Goal: Task Accomplishment & Management: Complete application form

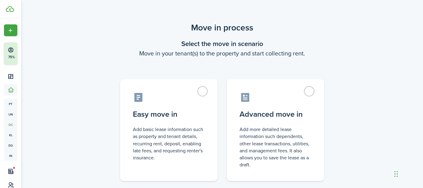
scroll to position [42, 0]
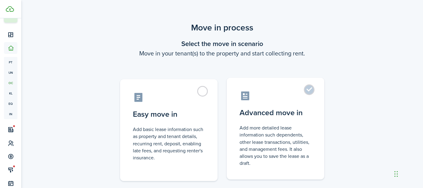
click at [310, 91] on label "Advanced move in Add more detailed lease information such dependents, other lea…" at bounding box center [275, 129] width 97 height 102
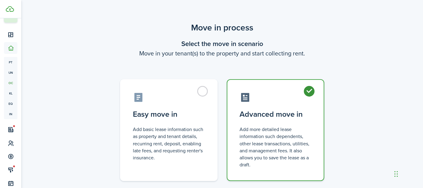
radio input "true"
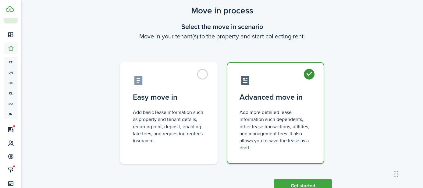
scroll to position [38, 0]
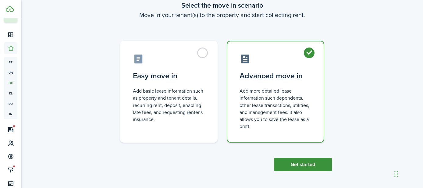
click at [298, 167] on button "Get started" at bounding box center [303, 164] width 58 height 13
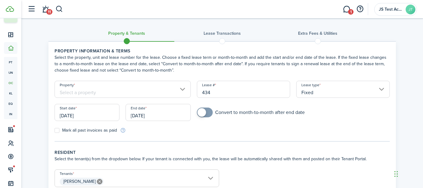
click at [90, 112] on input "[DATE]" at bounding box center [87, 112] width 65 height 17
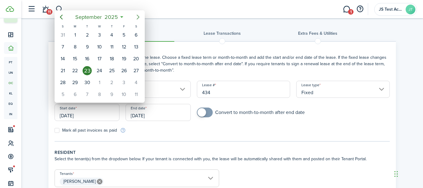
click at [137, 14] on icon "Next page" at bounding box center [137, 16] width 7 height 7
click at [99, 37] on div "1" at bounding box center [99, 34] width 9 height 9
type input "[DATE]"
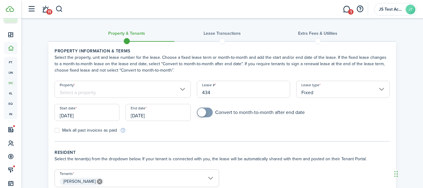
click at [149, 117] on input "[DATE]" at bounding box center [157, 112] width 65 height 17
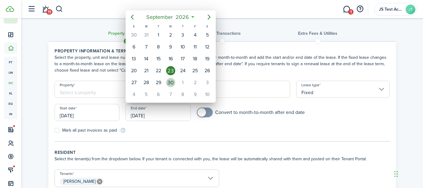
click at [174, 82] on div "30" at bounding box center [170, 82] width 9 height 9
type input "[DATE]"
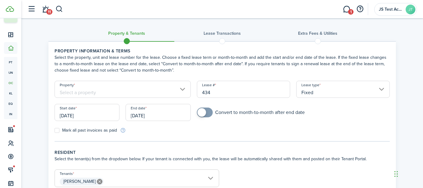
click at [122, 90] on input "Property" at bounding box center [123, 89] width 136 height 17
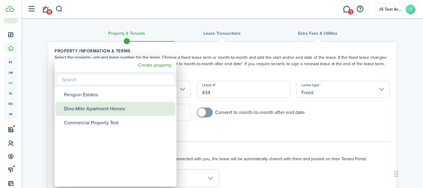
click at [111, 107] on div "Dino-Mite Apartment Homes" at bounding box center [118, 109] width 108 height 14
type input "Dino-Mite Apartment Homes"
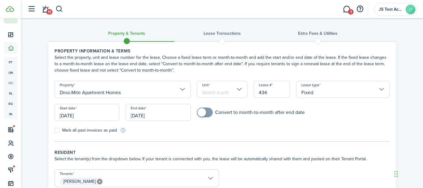
click at [214, 92] on input "Unit" at bounding box center [222, 89] width 51 height 17
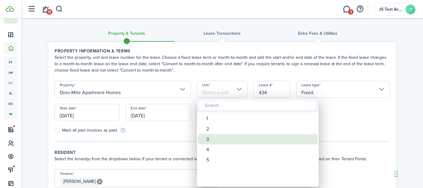
click at [208, 137] on div "3" at bounding box center [260, 139] width 108 height 10
type input "3"
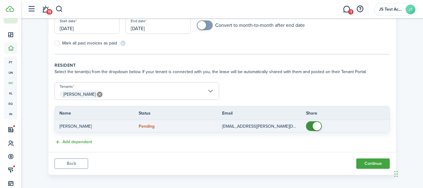
scroll to position [91, 0]
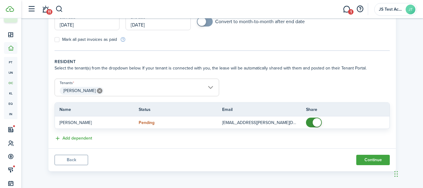
click at [117, 88] on span "[PERSON_NAME]" at bounding box center [137, 91] width 164 height 10
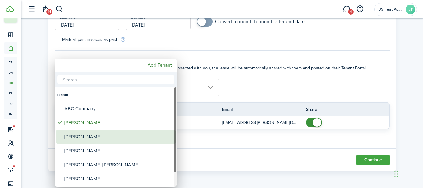
click at [88, 134] on div "[PERSON_NAME]" at bounding box center [118, 137] width 108 height 14
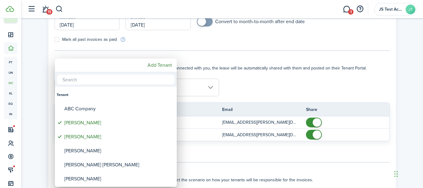
click at [190, 95] on div at bounding box center [211, 93] width 520 height 285
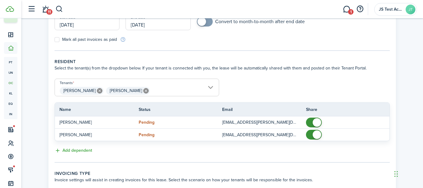
click at [169, 86] on span "[PERSON_NAME] [PERSON_NAME]" at bounding box center [137, 91] width 164 height 10
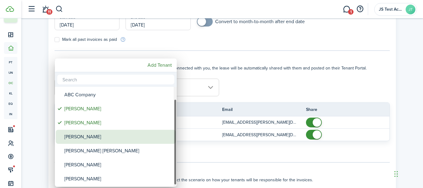
click at [115, 139] on div "[PERSON_NAME]" at bounding box center [118, 137] width 108 height 14
type input "[PERSON_NAME], [PERSON_NAME], [PERSON_NAME]"
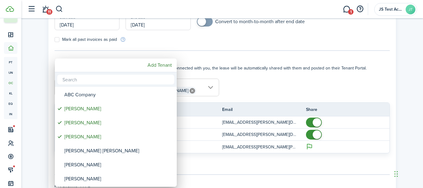
click at [267, 93] on div at bounding box center [211, 93] width 520 height 285
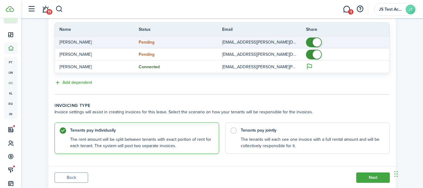
scroll to position [189, 0]
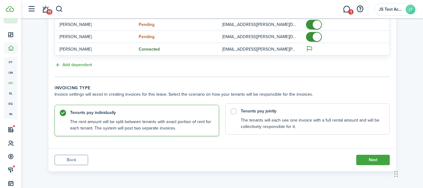
click at [234, 112] on label "Tenants pay jointly The tenants will each see one invoice with a full rental am…" at bounding box center [307, 118] width 164 height 31
radio input "false"
radio input "true"
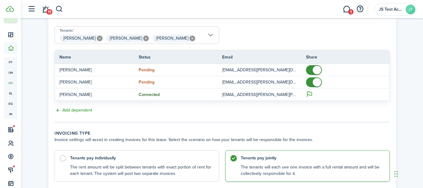
scroll to position [133, 0]
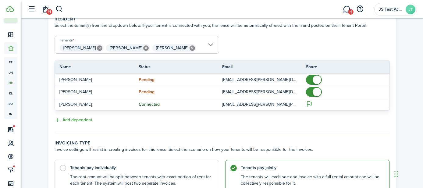
click at [189, 49] on icon at bounding box center [191, 47] width 5 height 5
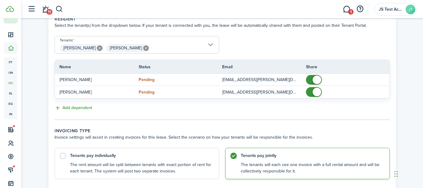
click at [143, 48] on icon at bounding box center [145, 47] width 5 height 5
type input "[PERSON_NAME]"
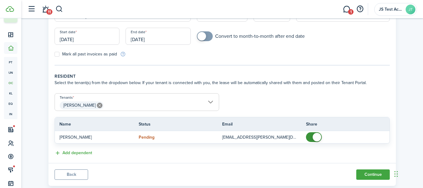
scroll to position [91, 0]
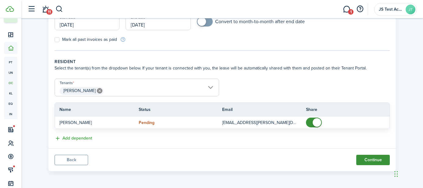
click at [371, 162] on button "Continue" at bounding box center [372, 160] width 33 height 10
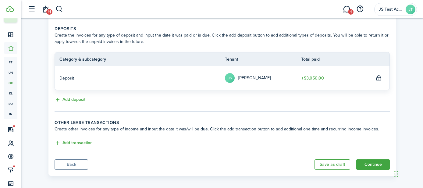
scroll to position [134, 0]
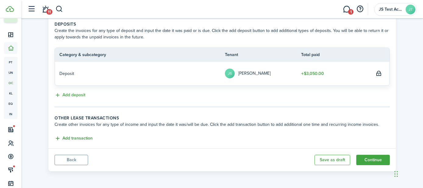
click at [75, 139] on button "Add transaction" at bounding box center [74, 138] width 38 height 7
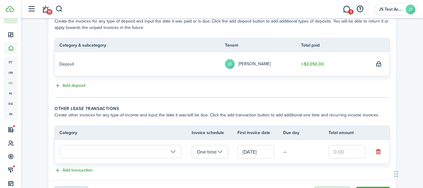
scroll to position [153, 0]
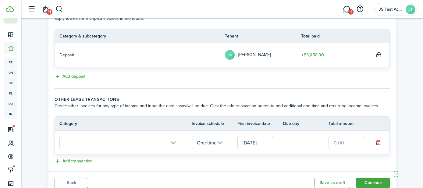
click at [97, 142] on input "text" at bounding box center [120, 142] width 122 height 13
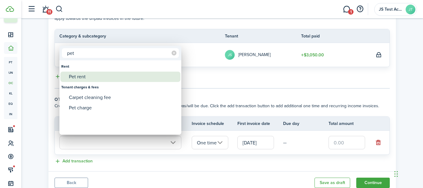
type input "pet"
click at [83, 76] on div "Pet rent" at bounding box center [123, 77] width 108 height 10
type input "Rent / Pet rent"
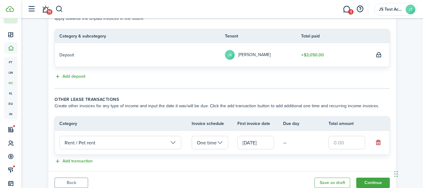
click at [211, 144] on input "One time" at bounding box center [210, 142] width 37 height 13
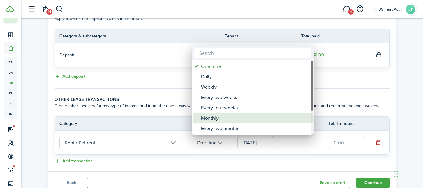
click at [216, 118] on div "Monthly" at bounding box center [255, 118] width 108 height 10
type input "Monthly"
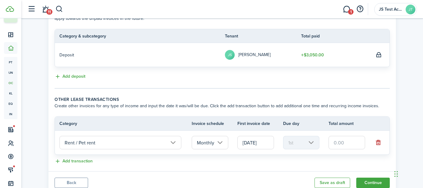
click at [351, 146] on input "text" at bounding box center [346, 142] width 37 height 13
type input "$45.00"
click at [307, 155] on lease-classic-other-transaction "Other lease transactions Create other invoices for any type of income and input…" at bounding box center [222, 130] width 335 height 69
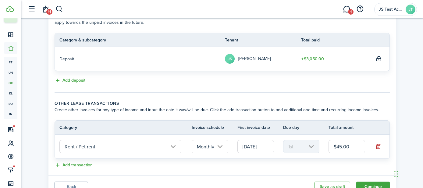
scroll to position [173, 0]
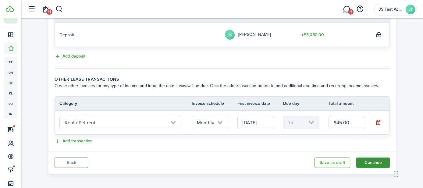
click at [365, 161] on button "Continue" at bounding box center [372, 162] width 33 height 10
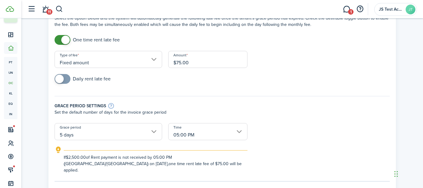
scroll to position [40, 0]
click at [143, 61] on input "Fixed amount" at bounding box center [108, 59] width 107 height 17
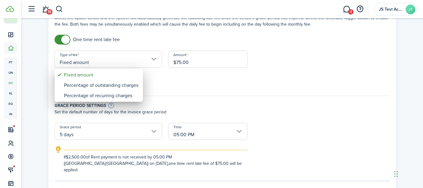
click at [166, 85] on div at bounding box center [211, 93] width 520 height 285
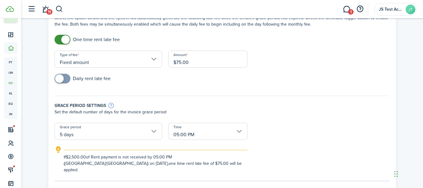
checkbox input "true"
click at [64, 78] on span at bounding box center [62, 79] width 6 height 10
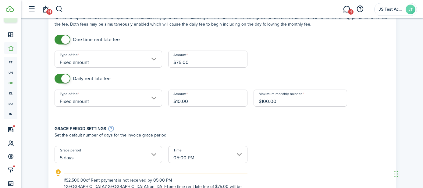
checkbox input "false"
click at [59, 38] on span at bounding box center [62, 40] width 6 height 10
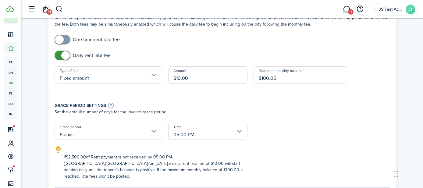
checkbox input "false"
click at [59, 54] on span at bounding box center [62, 56] width 6 height 10
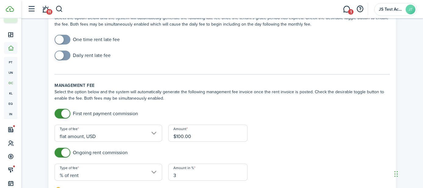
checkbox input "true"
click at [65, 37] on span at bounding box center [62, 40] width 6 height 10
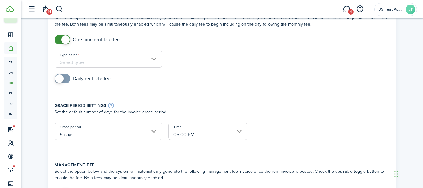
click at [104, 58] on input "Type of fee" at bounding box center [108, 59] width 107 height 17
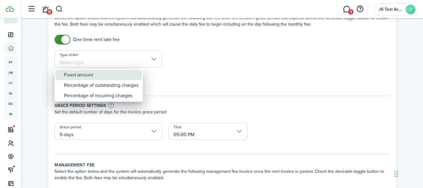
click at [90, 76] on div "Fixed amount" at bounding box center [101, 75] width 74 height 10
type input "Fixed amount"
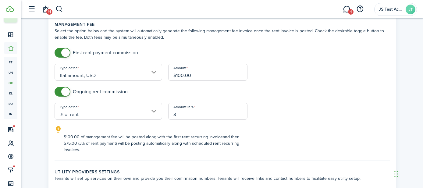
scroll to position [215, 0]
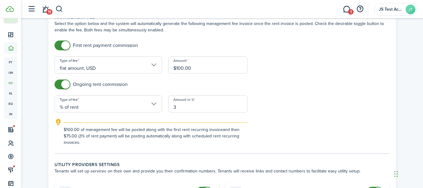
checkbox input "false"
click at [59, 41] on span at bounding box center [62, 46] width 6 height 10
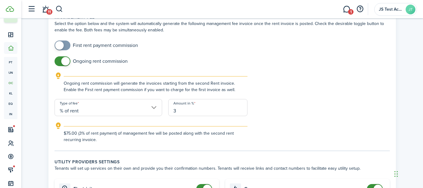
checkbox input "false"
click at [59, 56] on span at bounding box center [62, 61] width 6 height 10
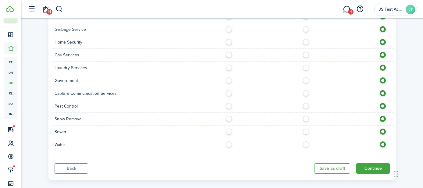
scroll to position [558, 0]
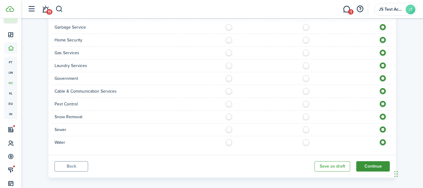
click at [372, 161] on button "Continue" at bounding box center [372, 166] width 33 height 10
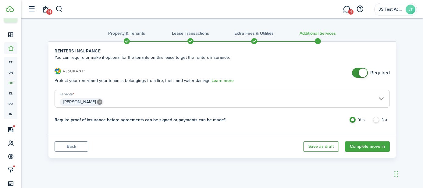
checkbox input "false"
click at [357, 74] on span at bounding box center [360, 73] width 6 height 10
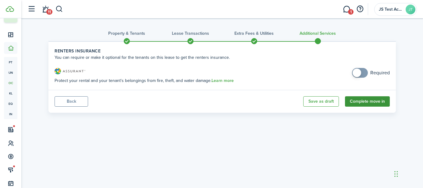
click at [360, 103] on button "Complete move in" at bounding box center [367, 101] width 45 height 10
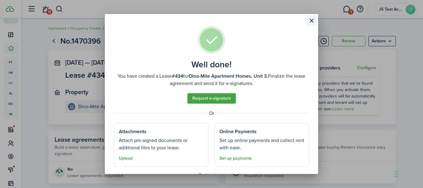
click at [311, 23] on button "Close modal" at bounding box center [311, 21] width 10 height 10
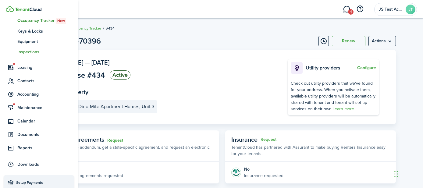
scroll to position [116, 0]
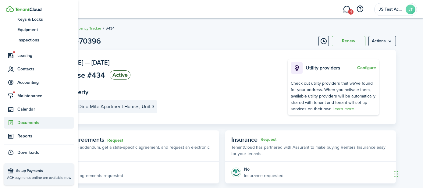
click at [25, 124] on span "Documents" at bounding box center [45, 122] width 56 height 6
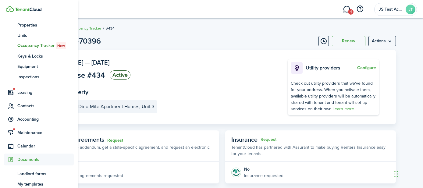
scroll to position [78, 0]
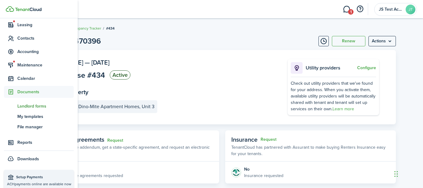
click at [28, 106] on span "Landlord forms" at bounding box center [45, 106] width 56 height 6
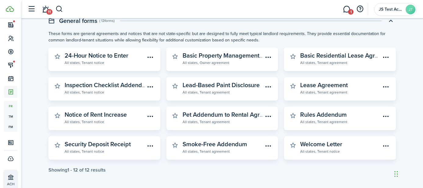
scroll to position [211, 0]
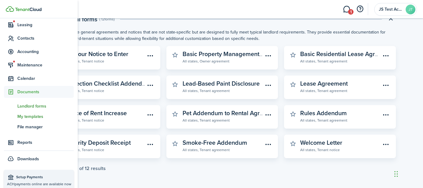
click at [18, 117] on span "My templates" at bounding box center [45, 116] width 56 height 6
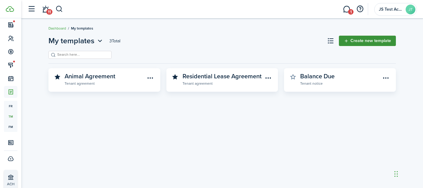
click at [364, 41] on link "Create new template" at bounding box center [367, 41] width 57 height 10
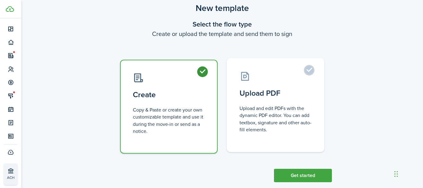
scroll to position [30, 0]
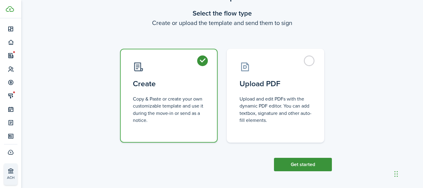
click at [298, 165] on button "Get started" at bounding box center [303, 164] width 58 height 13
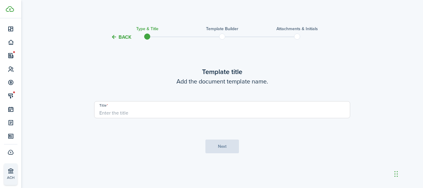
click at [200, 109] on input "Title" at bounding box center [222, 109] width 256 height 17
type input "test"
click at [218, 147] on button "Next" at bounding box center [221, 146] width 33 height 14
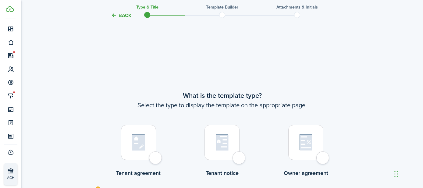
scroll to position [147, 0]
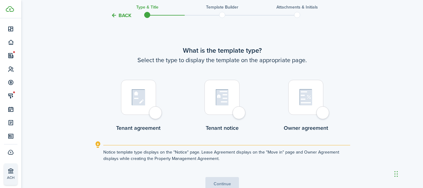
click at [155, 115] on div at bounding box center [138, 97] width 35 height 35
radio input "true"
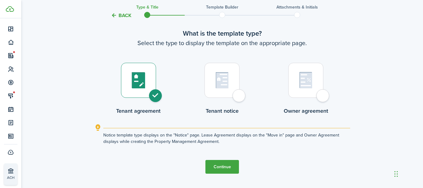
scroll to position [182, 0]
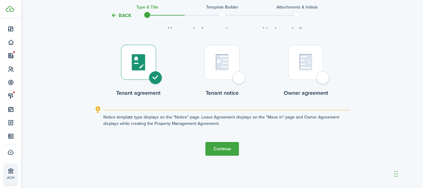
click at [228, 148] on button "Continue" at bounding box center [221, 149] width 33 height 14
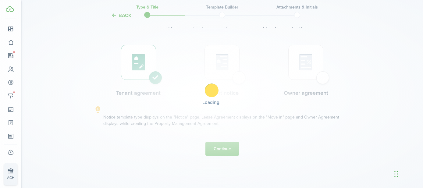
scroll to position [0, 0]
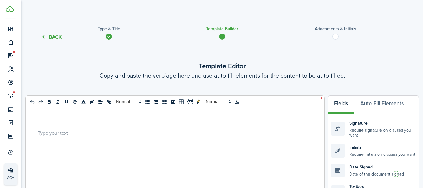
click at [103, 132] on p at bounding box center [173, 132] width 270 height 6
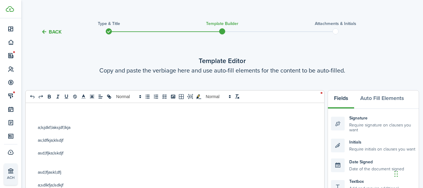
click at [74, 126] on p "a;lsjdkf;laksjdf;lkja" at bounding box center [173, 127] width 270 height 6
click at [376, 99] on button "Auto Fill Elements" at bounding box center [382, 99] width 56 height 18
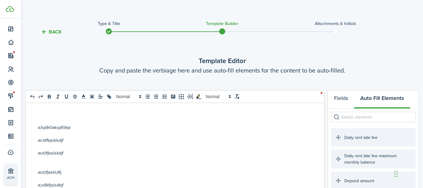
click at [358, 119] on input "search" at bounding box center [373, 117] width 85 height 10
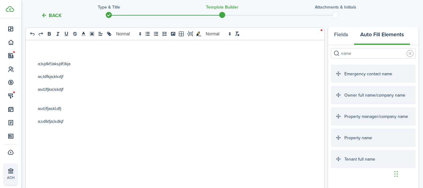
scroll to position [71, 0]
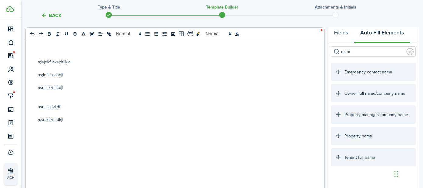
type input "name"
click at [67, 74] on p "as;ldfkja;klsdjf" at bounding box center [173, 75] width 270 height 6
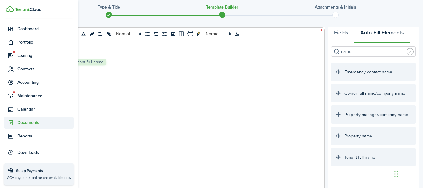
click at [25, 122] on span "Documents" at bounding box center [45, 122] width 56 height 6
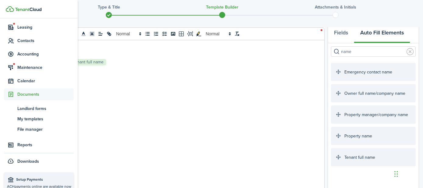
scroll to position [78, 0]
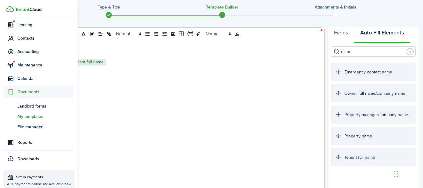
click at [29, 116] on span "My templates" at bounding box center [45, 116] width 56 height 6
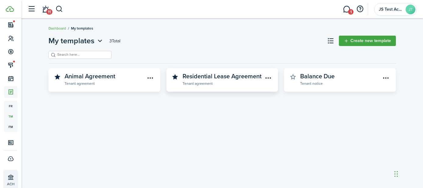
click at [206, 78] on widget-stats-description "Residential Lease Agreement" at bounding box center [221, 76] width 79 height 9
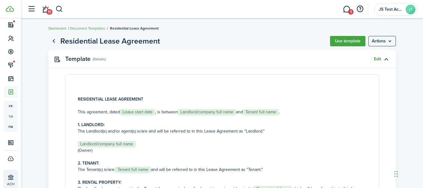
click at [375, 58] on link "Edit" at bounding box center [377, 59] width 7 height 5
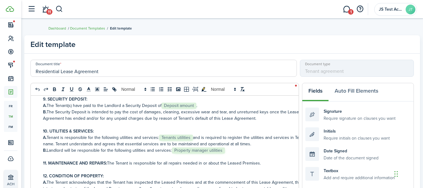
scroll to position [200, 0]
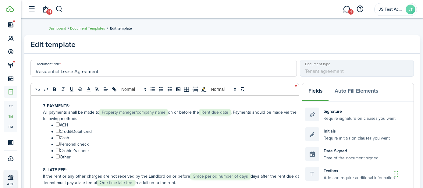
click at [312, 90] on div "Fields Auto Fill Elements" at bounding box center [357, 92] width 111 height 18
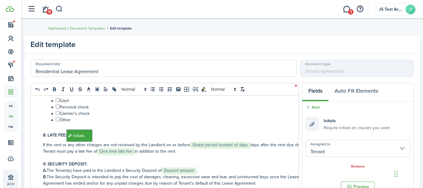
scroll to position [254, 0]
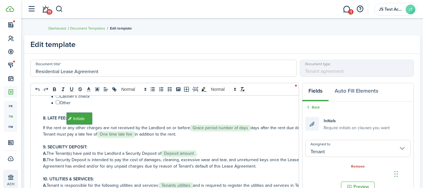
click at [104, 117] on p "8. LATE FEE: ﻿ Initials ﻿" at bounding box center [178, 118] width 270 height 12
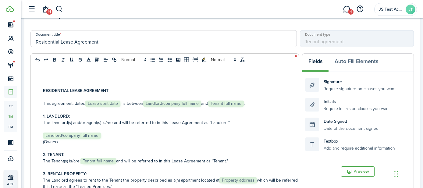
scroll to position [29, 0]
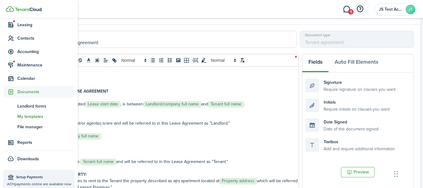
click at [26, 116] on span "My templates" at bounding box center [45, 116] width 56 height 6
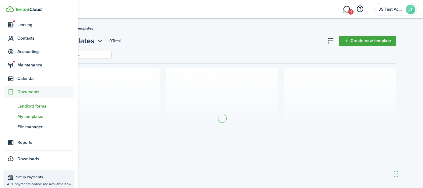
click at [26, 104] on span "Landlord forms" at bounding box center [45, 106] width 56 height 6
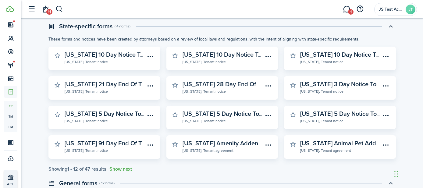
scroll to position [44, 0]
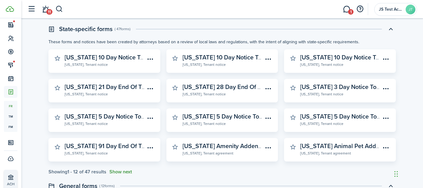
click at [121, 173] on button "Show next" at bounding box center [120, 171] width 23 height 5
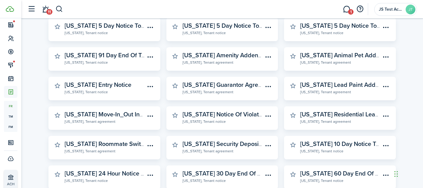
scroll to position [136, 0]
click at [332, 115] on widget-stats-description "[US_STATE] Residential Lease Agreement" at bounding box center [356, 113] width 113 height 9
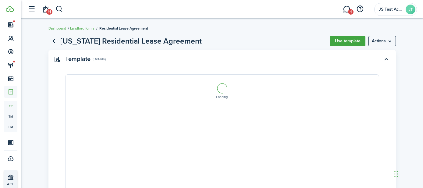
select select "fit"
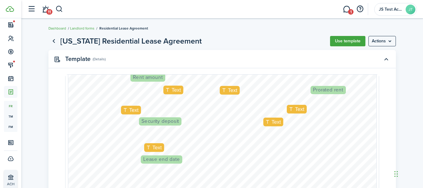
scroll to position [244, 0]
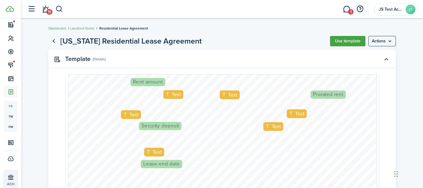
click at [174, 95] on span "Text" at bounding box center [175, 94] width 9 height 6
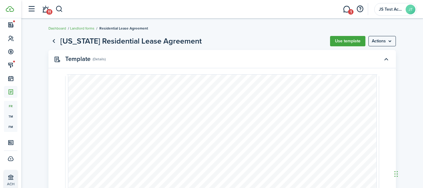
type input "1"
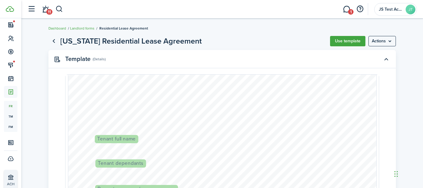
scroll to position [0, 0]
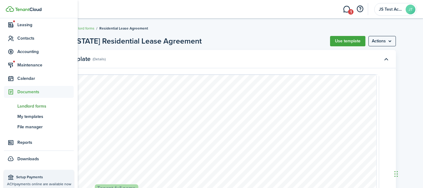
click at [27, 107] on span "Landlord forms" at bounding box center [45, 106] width 56 height 6
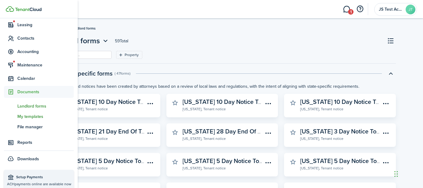
click at [30, 116] on span "My templates" at bounding box center [45, 116] width 56 height 6
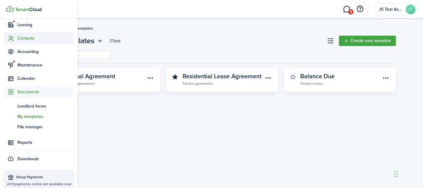
click at [21, 40] on span "Contacts" at bounding box center [45, 38] width 56 height 6
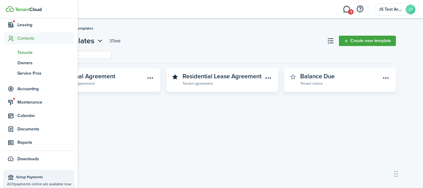
click at [25, 55] on span "Tenants" at bounding box center [45, 52] width 56 height 6
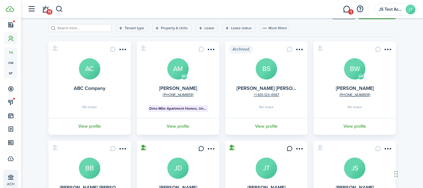
scroll to position [90, 0]
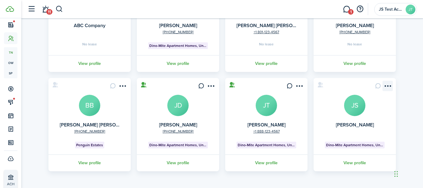
click at [387, 85] on menu-btn-icon "Open menu" at bounding box center [387, 86] width 10 height 10
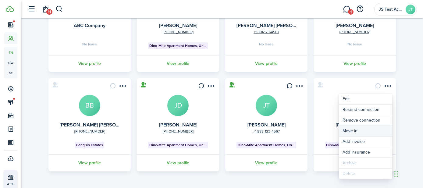
click at [354, 132] on link "Move in" at bounding box center [365, 131] width 53 height 10
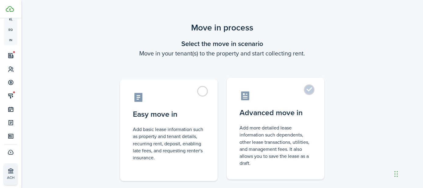
click at [308, 91] on label "Advanced move in Add more detailed lease information such dependents, other lea…" at bounding box center [275, 129] width 97 height 102
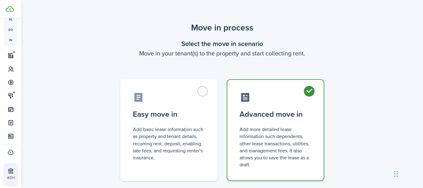
radio input "true"
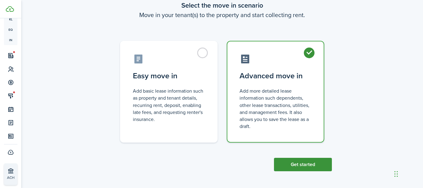
click at [293, 163] on button "Get started" at bounding box center [303, 164] width 58 height 13
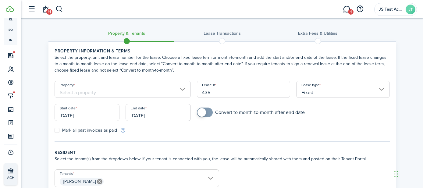
click at [151, 83] on input "Property" at bounding box center [123, 89] width 136 height 17
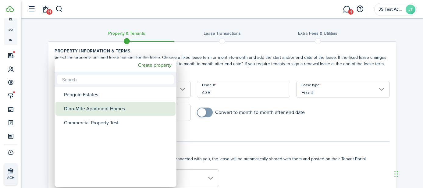
click at [133, 108] on div "Dino-Mite Apartment Homes" at bounding box center [118, 109] width 108 height 14
type input "Dino-Mite Apartment Homes"
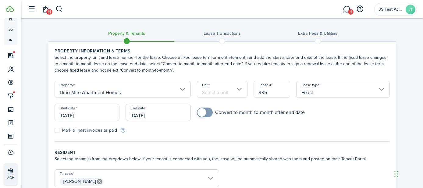
click at [230, 85] on input "Unit" at bounding box center [222, 89] width 51 height 17
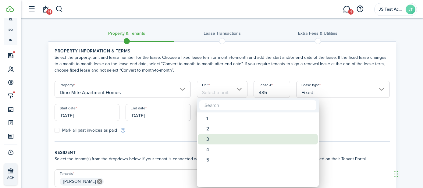
click at [210, 137] on div "3" at bounding box center [260, 139] width 108 height 10
type input "3"
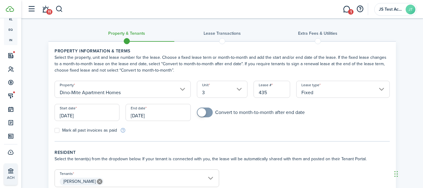
scroll to position [91, 0]
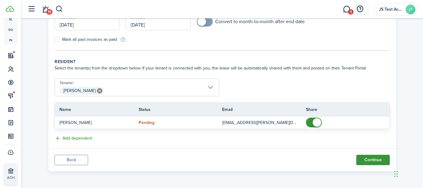
click at [371, 159] on button "Continue" at bounding box center [372, 160] width 33 height 10
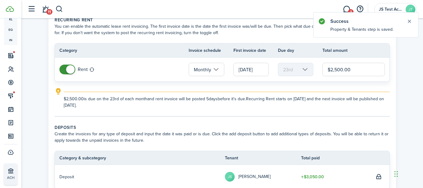
scroll to position [134, 0]
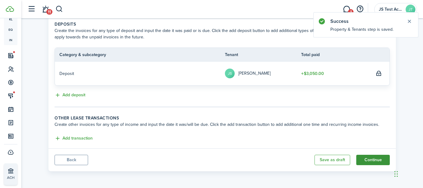
click at [371, 158] on button "Continue" at bounding box center [372, 160] width 33 height 10
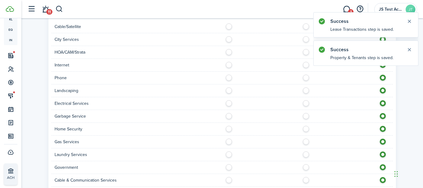
scroll to position [631, 0]
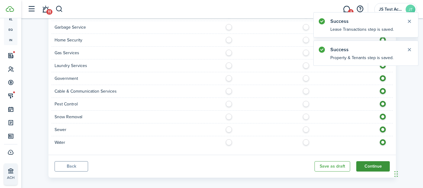
click at [369, 161] on button "Continue" at bounding box center [372, 166] width 33 height 10
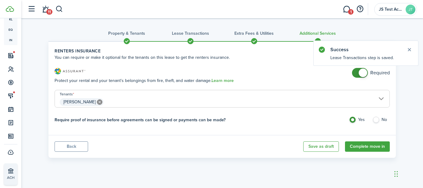
checkbox input "false"
click at [357, 76] on span at bounding box center [360, 73] width 6 height 10
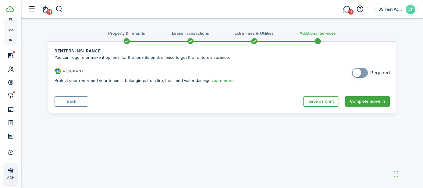
click at [361, 107] on panel-main-footer "Back Save as draft Complete move in" at bounding box center [221, 101] width 347 height 23
click at [361, 101] on button "Complete move in" at bounding box center [367, 101] width 45 height 10
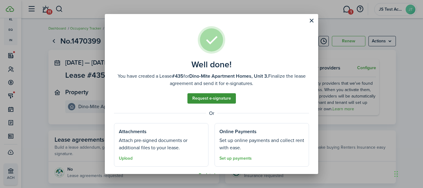
click at [208, 99] on link "Request e-signature" at bounding box center [211, 98] width 48 height 10
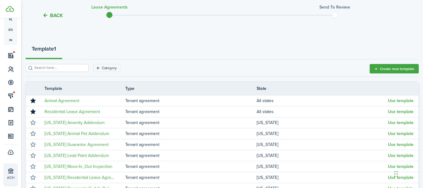
scroll to position [60, 0]
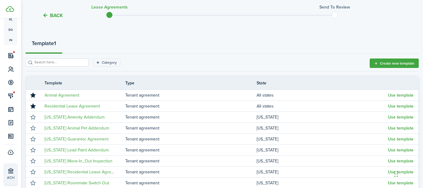
click at [52, 62] on input "search" at bounding box center [60, 62] width 54 height 6
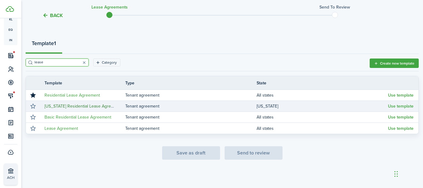
type input "lease"
click at [65, 107] on link "[US_STATE] Residential Lease Agreement" at bounding box center [83, 106] width 78 height 6
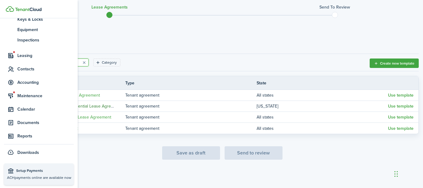
scroll to position [0, 0]
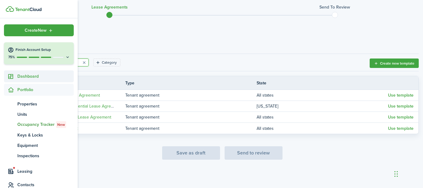
click at [28, 79] on span "Dashboard" at bounding box center [45, 76] width 56 height 6
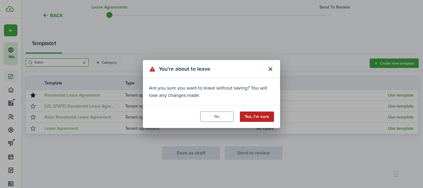
click at [256, 115] on button "Yes, I'm sure" at bounding box center [257, 116] width 34 height 10
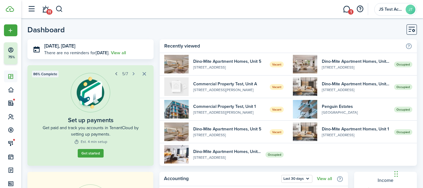
click at [118, 76] on button "button" at bounding box center [116, 74] width 9 height 9
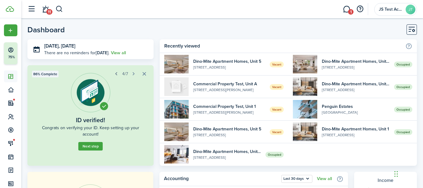
click at [118, 76] on button "button" at bounding box center [116, 74] width 9 height 9
click at [133, 73] on button "button" at bounding box center [133, 74] width 9 height 9
click at [134, 74] on button "button" at bounding box center [133, 74] width 9 height 9
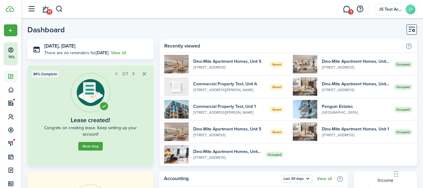
click at [131, 74] on button "button" at bounding box center [133, 74] width 9 height 9
click at [133, 73] on button "button" at bounding box center [133, 74] width 9 height 9
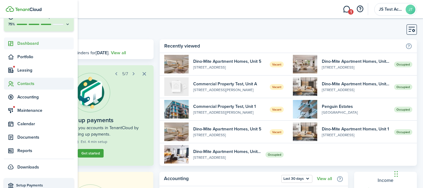
scroll to position [37, 0]
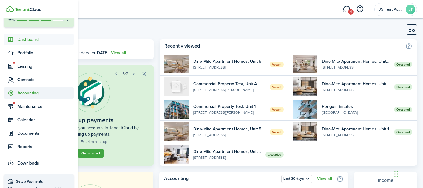
click at [26, 91] on span "Accounting" at bounding box center [45, 93] width 56 height 6
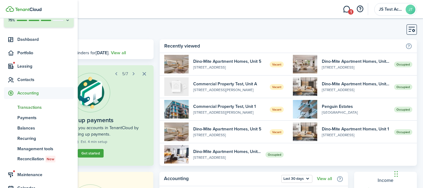
click at [27, 109] on span "Transactions" at bounding box center [45, 107] width 56 height 6
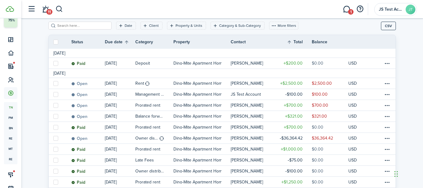
scroll to position [79, 0]
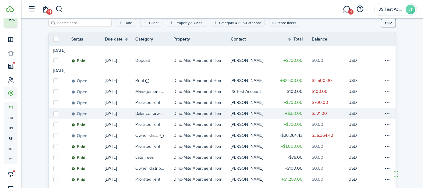
click at [94, 114] on link "Open" at bounding box center [87, 113] width 33 height 11
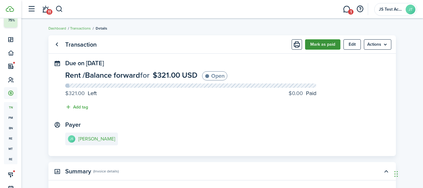
click at [322, 44] on button "Mark as paid" at bounding box center [322, 44] width 35 height 10
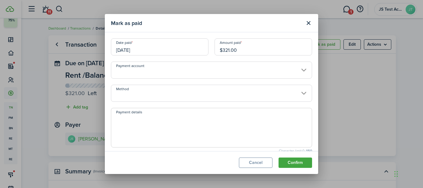
click at [178, 95] on input "Method" at bounding box center [211, 93] width 201 height 17
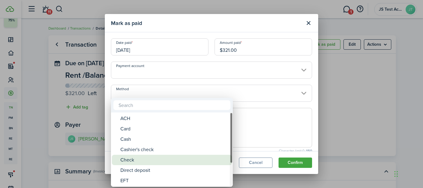
click at [154, 158] on div "Check" at bounding box center [174, 160] width 108 height 10
type input "Check"
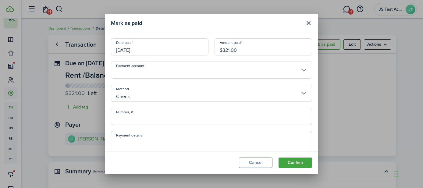
click at [148, 120] on input "Number, #" at bounding box center [211, 116] width 201 height 17
type input "56"
click at [292, 165] on button "Confirm" at bounding box center [294, 162] width 33 height 10
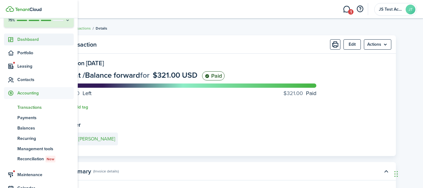
click at [23, 41] on span "Dashboard" at bounding box center [45, 39] width 56 height 6
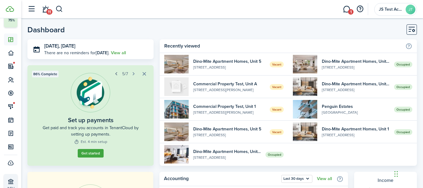
click at [116, 74] on button "button" at bounding box center [116, 74] width 9 height 9
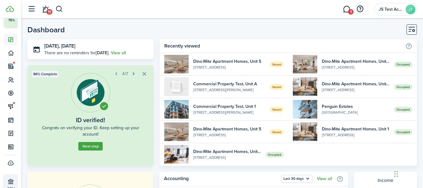
click at [133, 73] on button "button" at bounding box center [133, 74] width 9 height 9
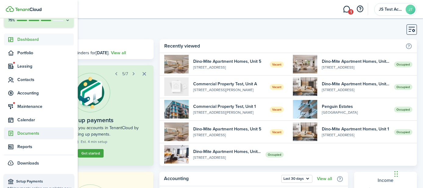
click at [23, 136] on span "Documents" at bounding box center [45, 133] width 56 height 6
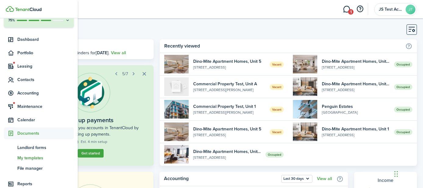
click at [35, 157] on span "My templates" at bounding box center [45, 158] width 56 height 6
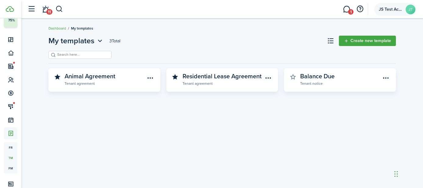
click at [390, 7] on span "JS Test Account" at bounding box center [391, 9] width 24 height 4
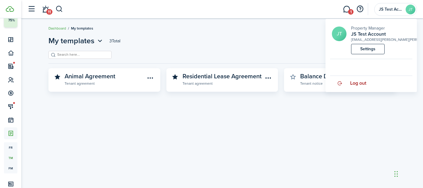
click at [365, 84] on span "Log out" at bounding box center [358, 82] width 16 height 5
